Goal: Information Seeking & Learning: Learn about a topic

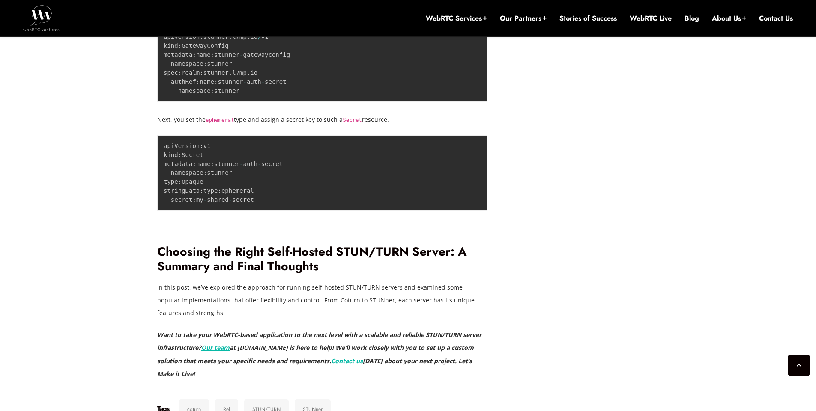
scroll to position [2892, 0]
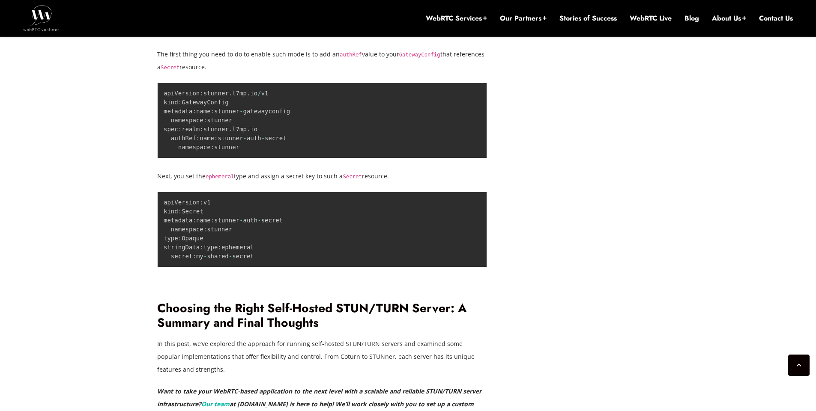
click at [294, 39] on p "One thing you need to be mindful of when running STUNner in production environm…" at bounding box center [322, 19] width 330 height 39
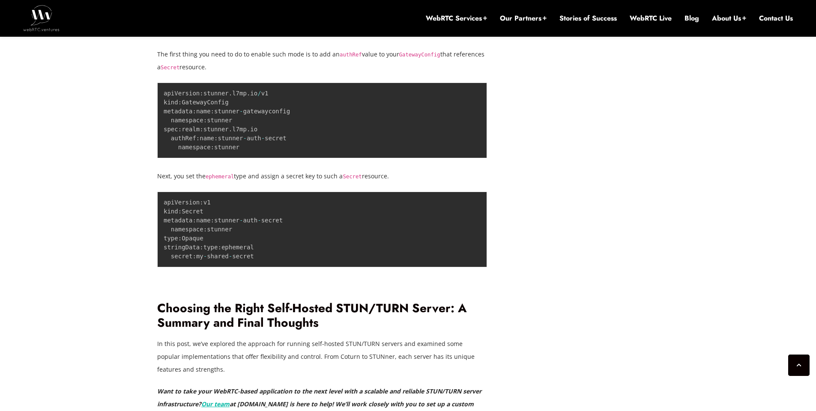
click at [276, 39] on p "One thing you need to be mindful of when running STUNner in production environm…" at bounding box center [322, 19] width 330 height 39
click at [453, 39] on p "One thing you need to be mindful of when running STUNner in production environm…" at bounding box center [322, 19] width 330 height 39
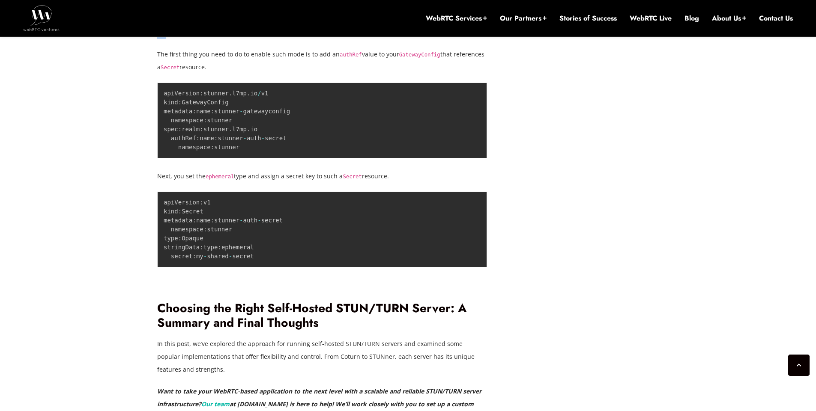
click at [309, 74] on p "The first thing you need to do to enable such mode is to add an authRef value t…" at bounding box center [322, 61] width 330 height 26
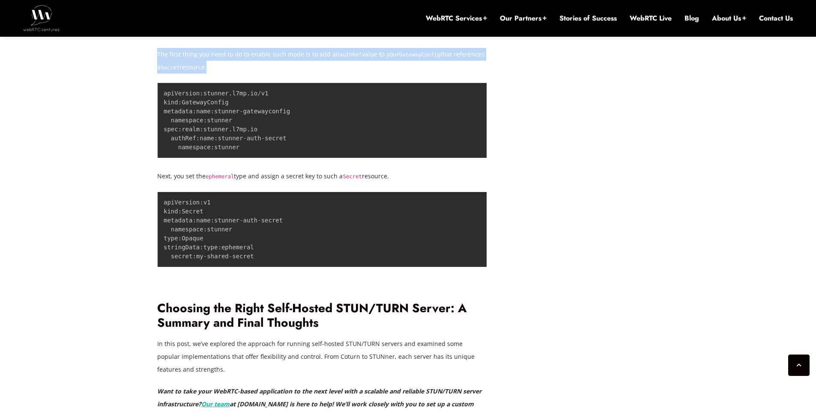
click at [308, 74] on p "The first thing you need to do to enable such mode is to add an authRef value t…" at bounding box center [322, 61] width 330 height 26
click at [288, 74] on p "The first thing you need to do to enable such mode is to add an authRef value t…" at bounding box center [322, 61] width 330 height 26
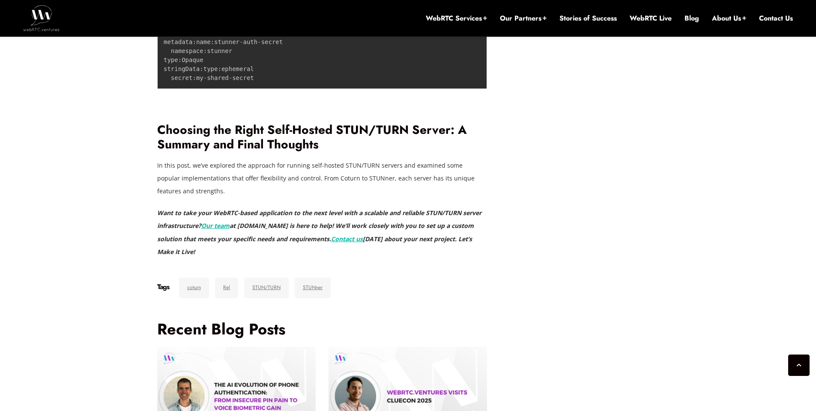
scroll to position [3046, 0]
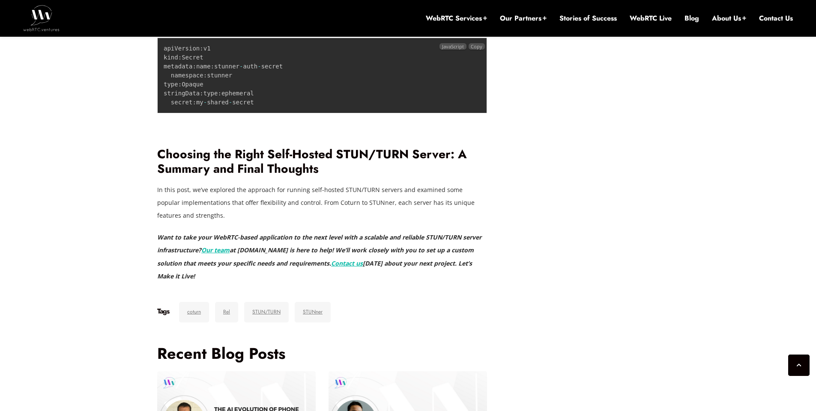
click at [372, 113] on pre "apiVersion : v1 kind : Secret metadata : name : stunner - auth - secret namespa…" at bounding box center [322, 76] width 330 height 76
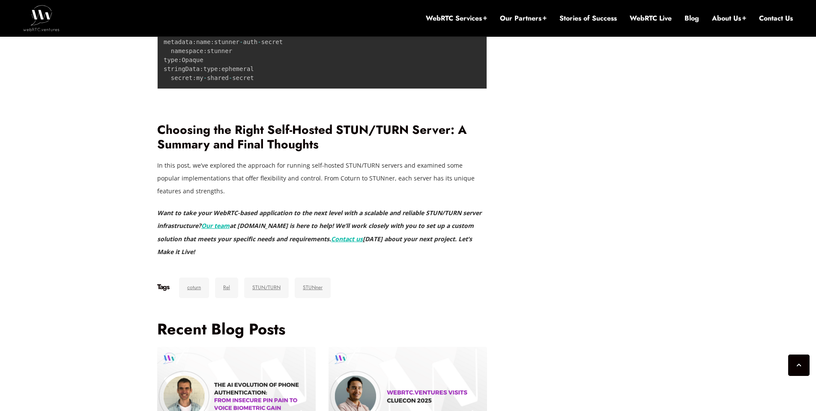
scroll to position [2995, 0]
